Goal: Transaction & Acquisition: Obtain resource

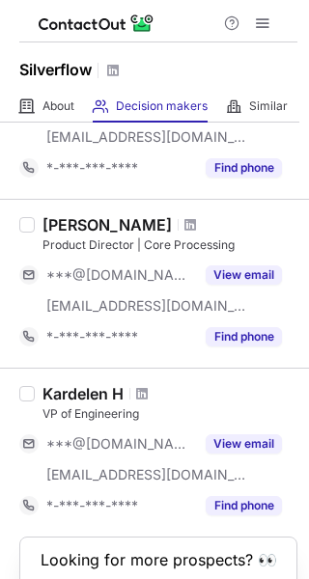
scroll to position [1325, 0]
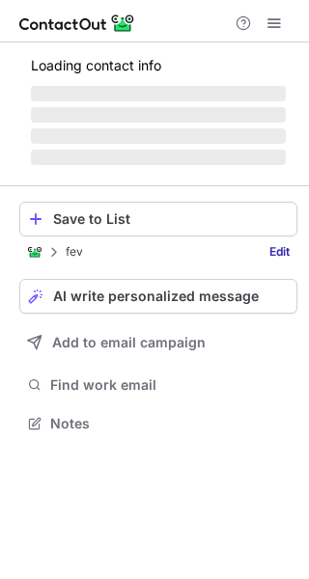
scroll to position [387, 309]
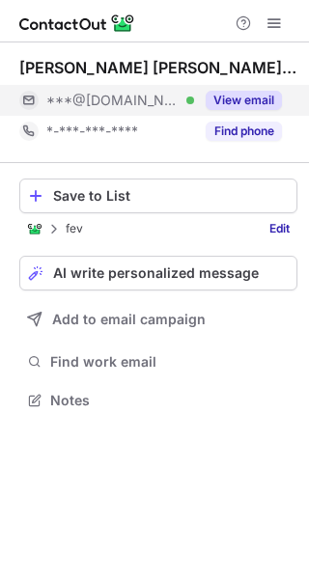
click at [245, 95] on button "View email" at bounding box center [244, 100] width 76 height 19
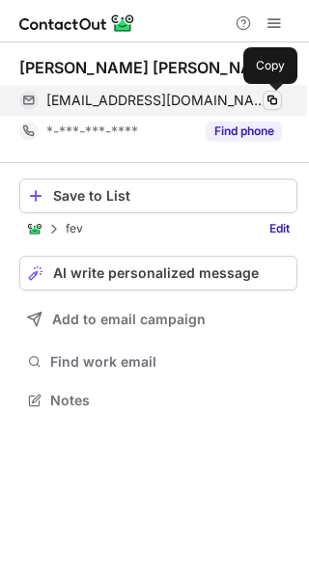
click at [275, 99] on span at bounding box center [271, 100] width 15 height 15
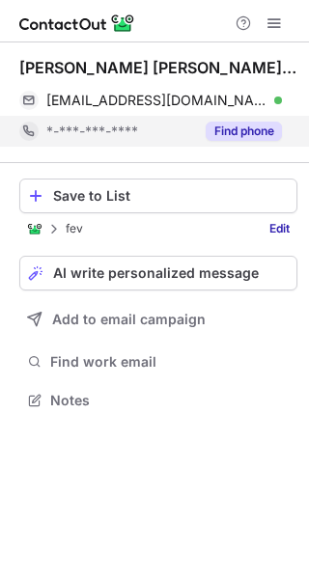
click at [240, 135] on button "Find phone" at bounding box center [244, 131] width 76 height 19
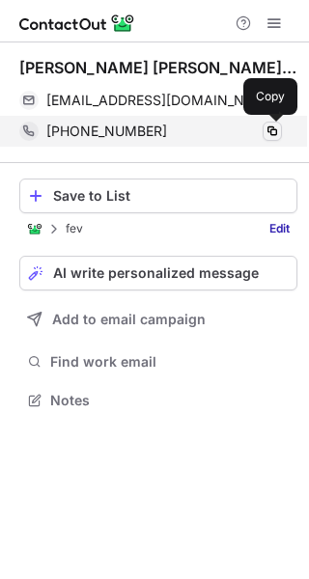
click at [274, 127] on span at bounding box center [271, 131] width 15 height 15
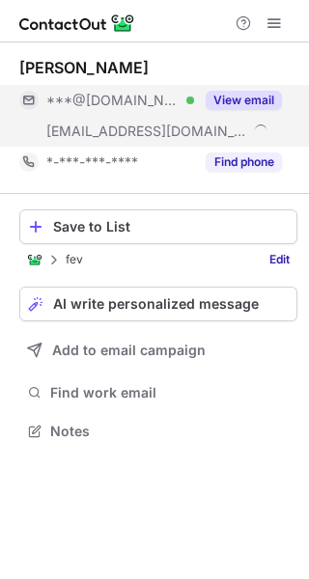
scroll to position [418, 309]
click at [250, 98] on button "View email" at bounding box center [244, 100] width 76 height 19
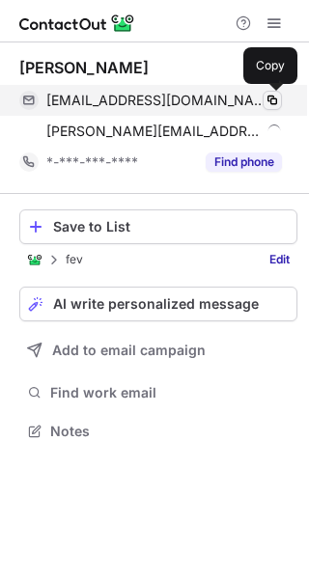
click at [268, 93] on span at bounding box center [271, 100] width 15 height 15
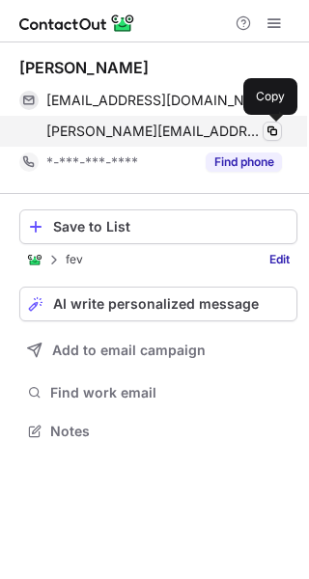
click at [266, 127] on span at bounding box center [271, 131] width 15 height 15
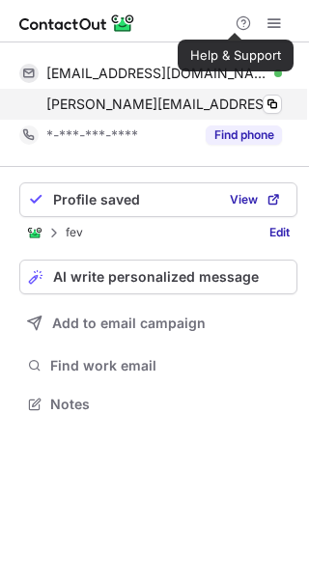
scroll to position [391, 309]
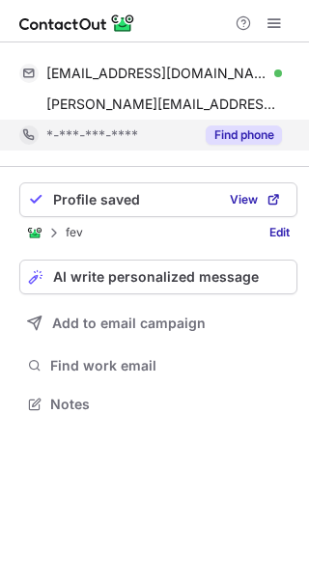
click at [261, 129] on button "Find phone" at bounding box center [244, 134] width 76 height 19
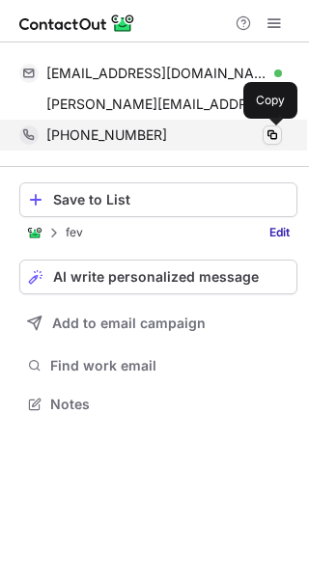
click at [276, 134] on span at bounding box center [271, 134] width 15 height 15
